Goal: Task Accomplishment & Management: Manage account settings

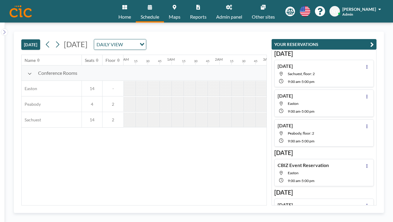
scroll to position [0, 312]
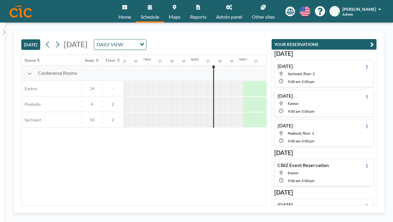
click at [27, 39] on button "[DATE]" at bounding box center [30, 44] width 19 height 11
click at [88, 40] on span "[DATE]" at bounding box center [76, 44] width 24 height 9
click at [144, 43] on icon "Search for option" at bounding box center [142, 44] width 4 height 3
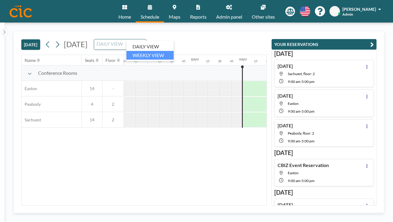
click at [164, 53] on li "WEEKLY VIEW" at bounding box center [150, 55] width 47 height 9
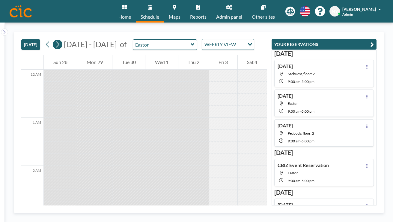
click at [55, 40] on icon at bounding box center [58, 44] width 6 height 9
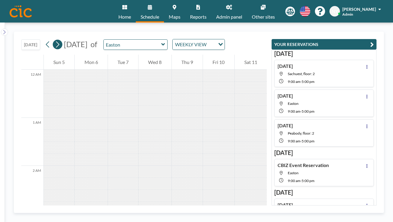
click at [55, 40] on icon at bounding box center [58, 44] width 6 height 9
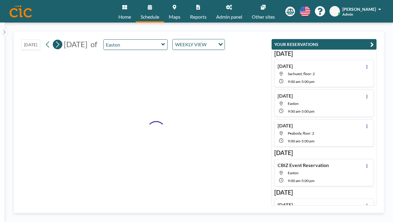
click at [55, 40] on icon at bounding box center [58, 44] width 6 height 9
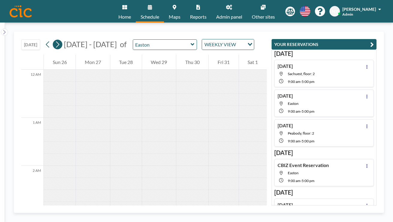
click at [55, 40] on icon at bounding box center [58, 44] width 6 height 9
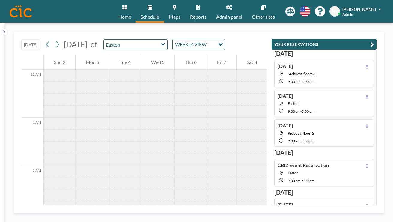
click at [33, 40] on button "[DATE]" at bounding box center [30, 44] width 19 height 11
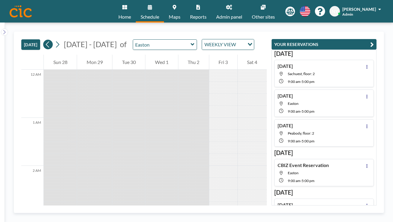
click at [43, 40] on button at bounding box center [48, 45] width 10 height 10
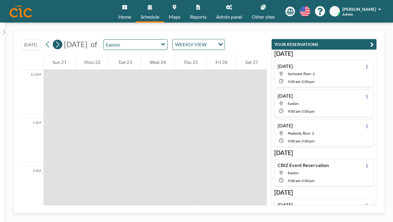
click at [55, 40] on icon at bounding box center [58, 44] width 6 height 9
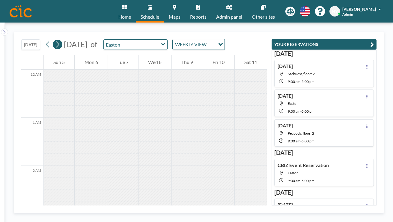
click at [55, 40] on icon at bounding box center [58, 44] width 6 height 9
click at [46, 41] on icon at bounding box center [47, 44] width 3 height 6
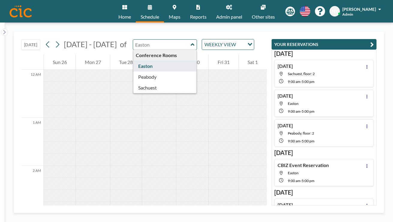
click at [138, 40] on input "text" at bounding box center [162, 45] width 58 height 10
type input "Easton"
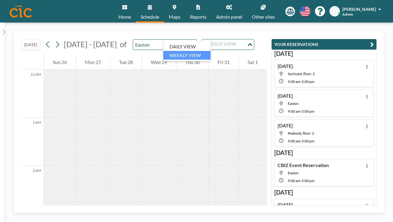
click at [202, 39] on div "WEEKLY VIEW" at bounding box center [224, 43] width 45 height 9
click at [178, 45] on li "DAILY VIEW" at bounding box center [187, 46] width 47 height 9
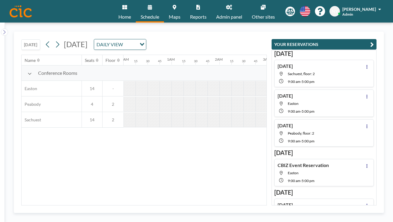
scroll to position [0, 303]
click at [45, 40] on icon at bounding box center [48, 44] width 6 height 9
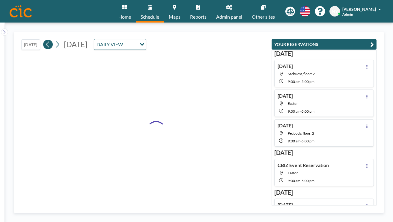
click at [45, 40] on icon at bounding box center [48, 44] width 6 height 9
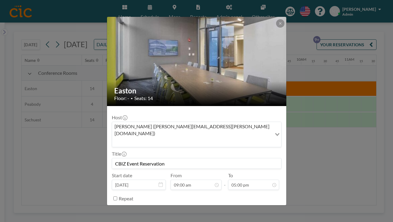
scroll to position [335, 0]
click at [223, 208] on button "REMOVE" at bounding box center [230, 213] width 24 height 11
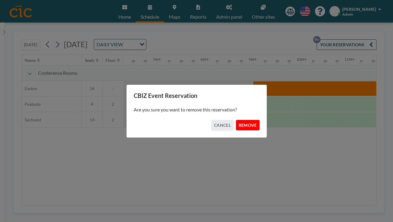
click at [238, 124] on button "REMOVE" at bounding box center [248, 125] width 24 height 11
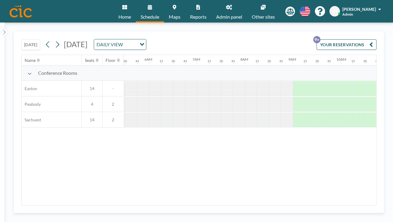
scroll to position [0, 303]
